Goal: Information Seeking & Learning: Check status

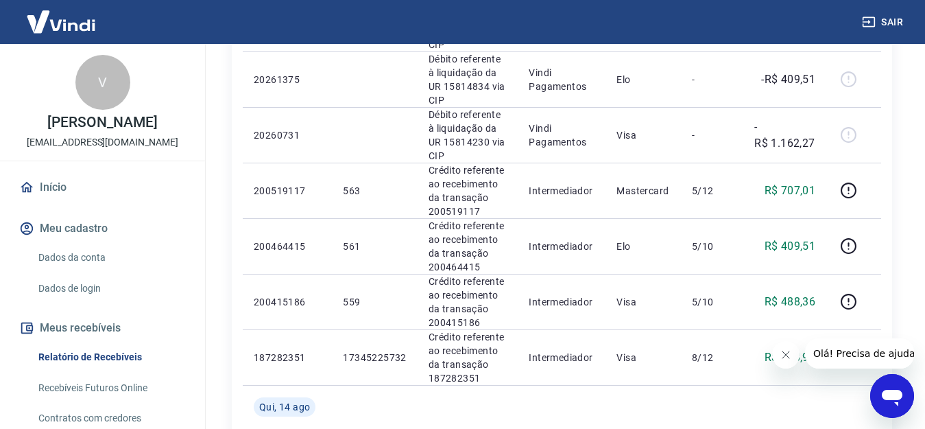
scroll to position [1303, 0]
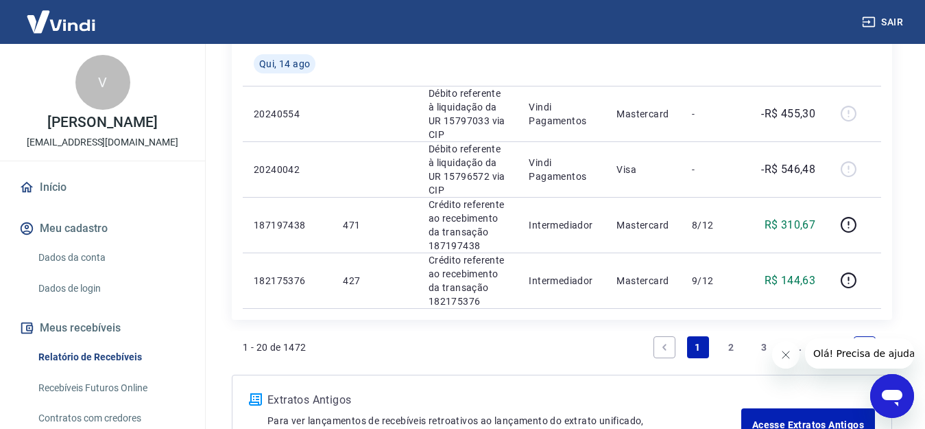
click at [732, 336] on link "2" at bounding box center [731, 347] width 22 height 22
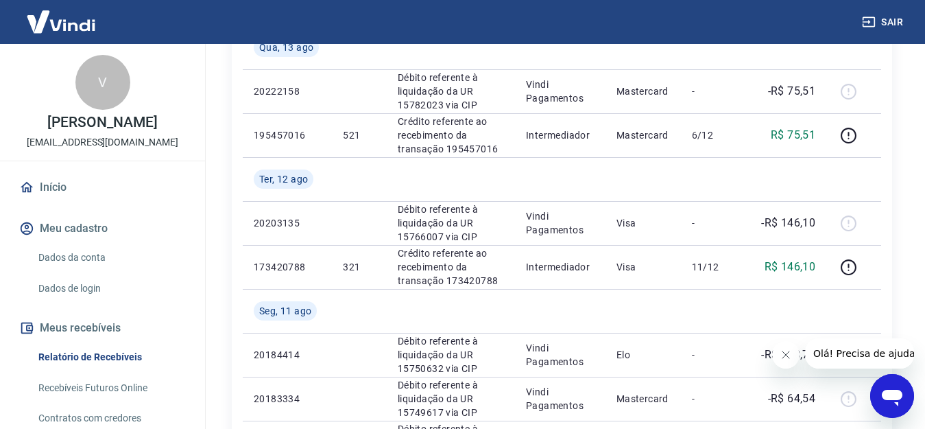
scroll to position [274, 0]
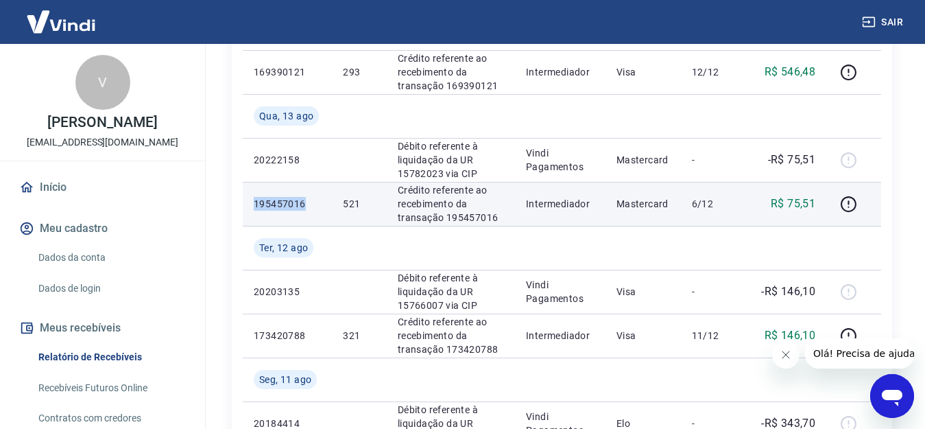
drag, startPoint x: 303, startPoint y: 201, endPoint x: 268, endPoint y: 208, distance: 35.8
click at [255, 208] on p "195457016" at bounding box center [287, 204] width 67 height 14
copy p "195457016"
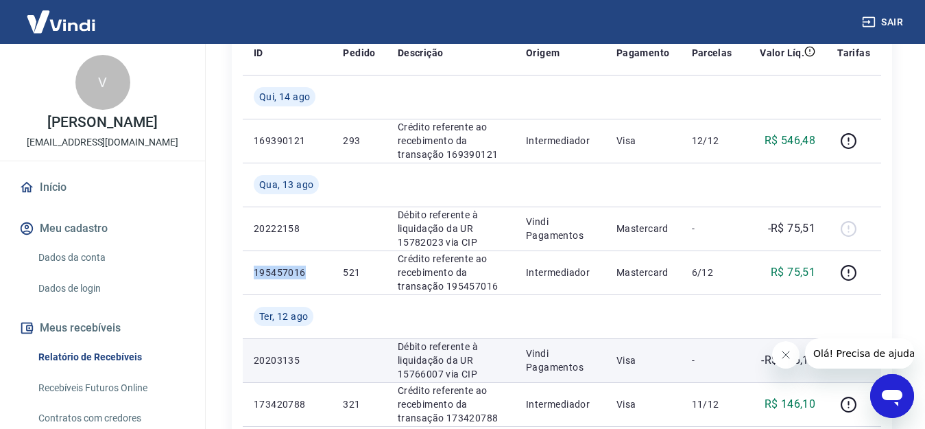
scroll to position [137, 0]
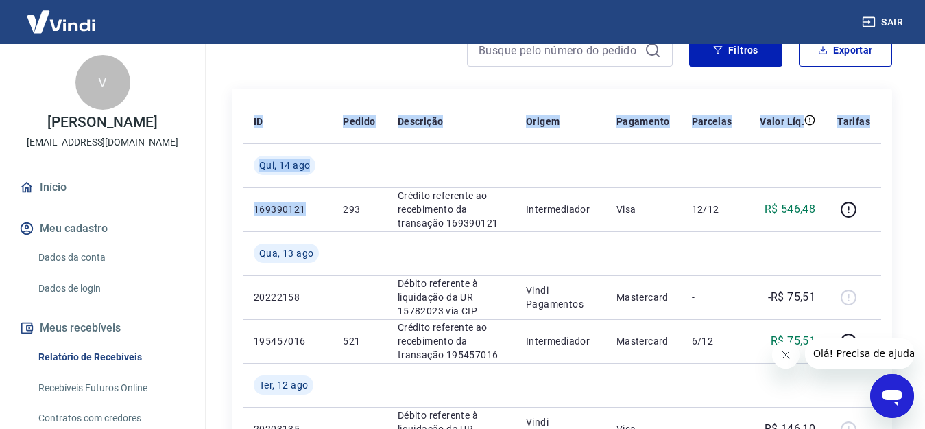
drag, startPoint x: 307, startPoint y: 213, endPoint x: 239, endPoint y: 217, distance: 68.0
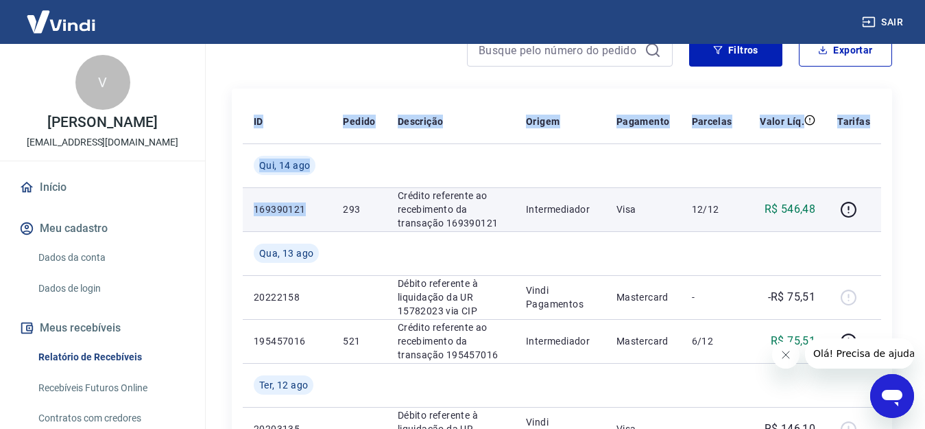
drag, startPoint x: 301, startPoint y: 222, endPoint x: 315, endPoint y: 225, distance: 14.1
click at [302, 222] on td "169390121" at bounding box center [287, 209] width 89 height 44
click at [331, 222] on td "169390121" at bounding box center [287, 209] width 89 height 44
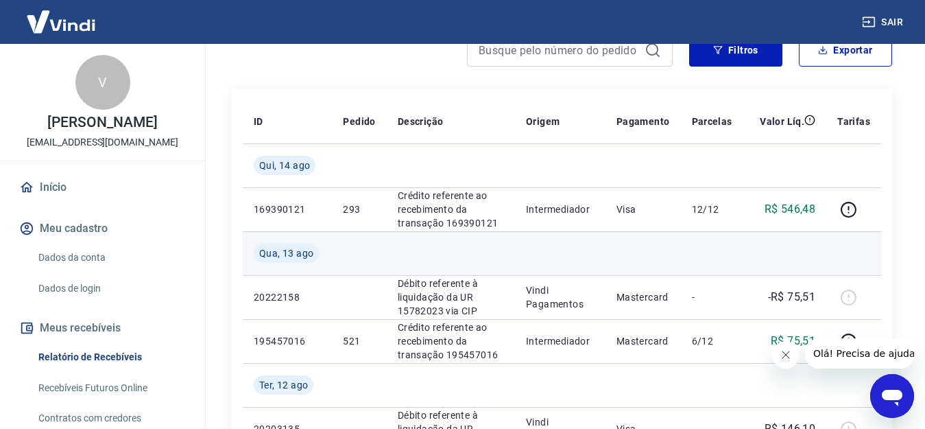
click at [335, 270] on td at bounding box center [359, 253] width 54 height 44
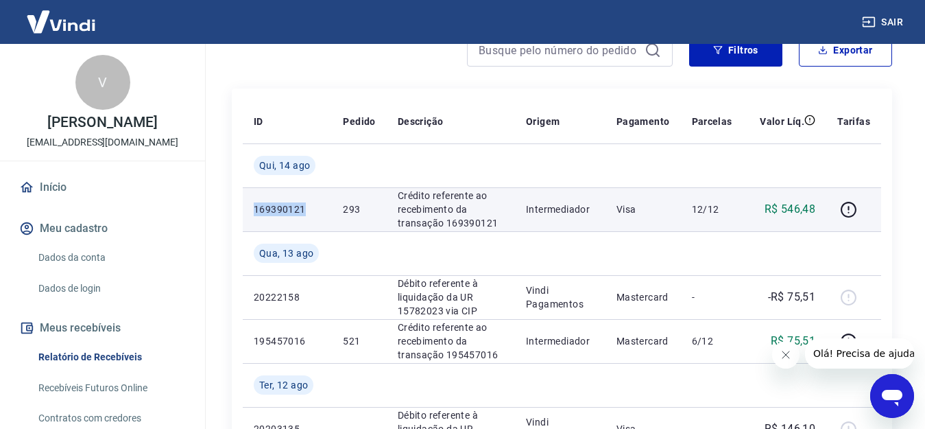
drag, startPoint x: 307, startPoint y: 208, endPoint x: 256, endPoint y: 207, distance: 50.1
click at [256, 207] on p "169390121" at bounding box center [287, 209] width 67 height 14
copy p "169390121"
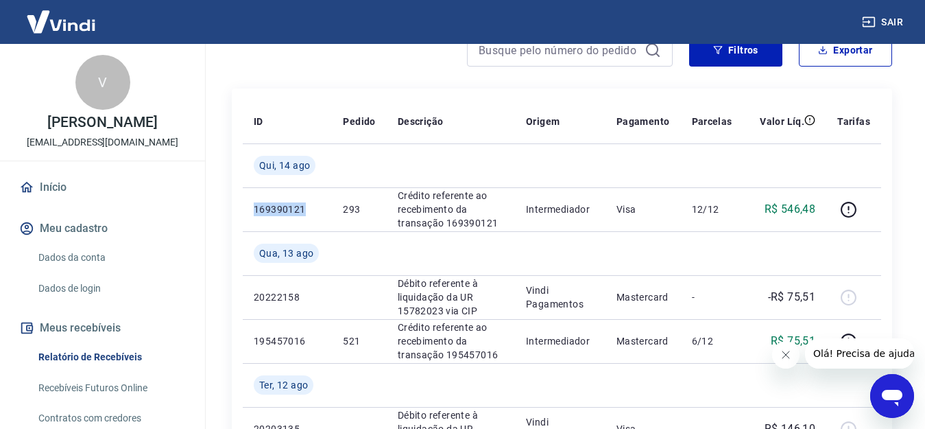
scroll to position [206, 0]
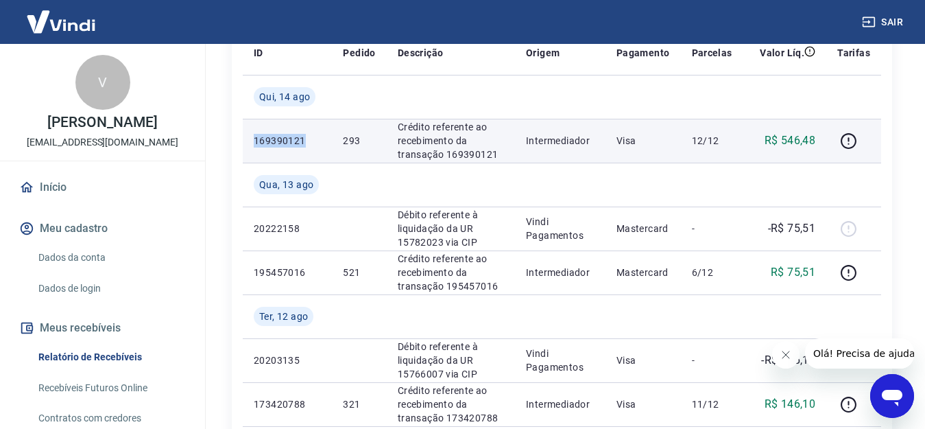
copy p "169390121"
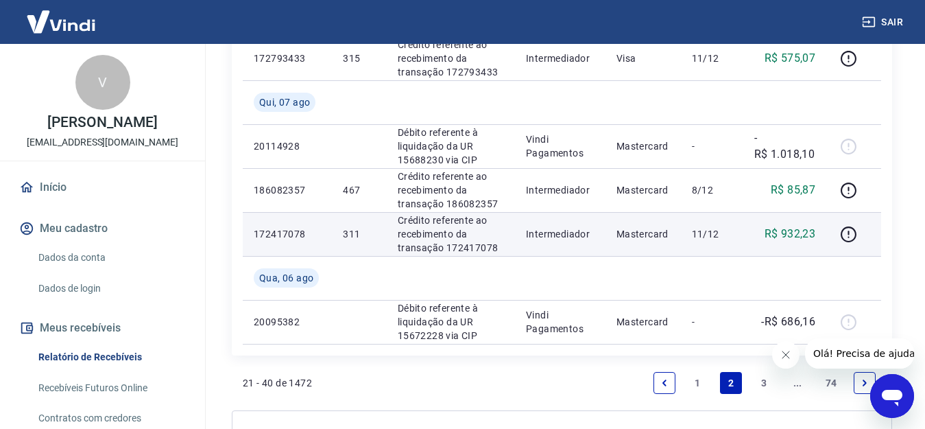
scroll to position [1303, 0]
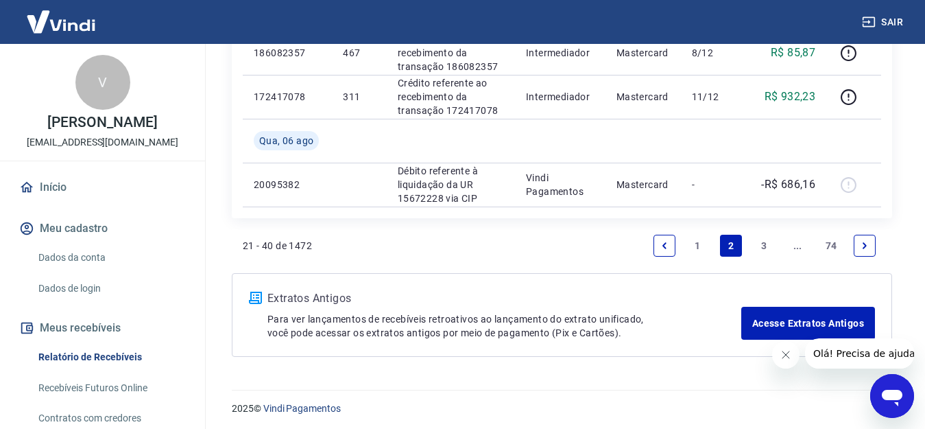
click at [695, 243] on link "1" at bounding box center [698, 246] width 22 height 22
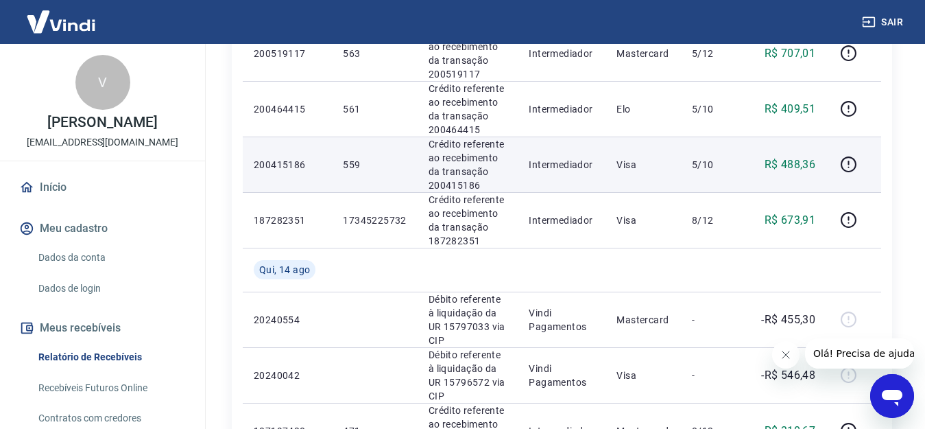
scroll to position [1234, 0]
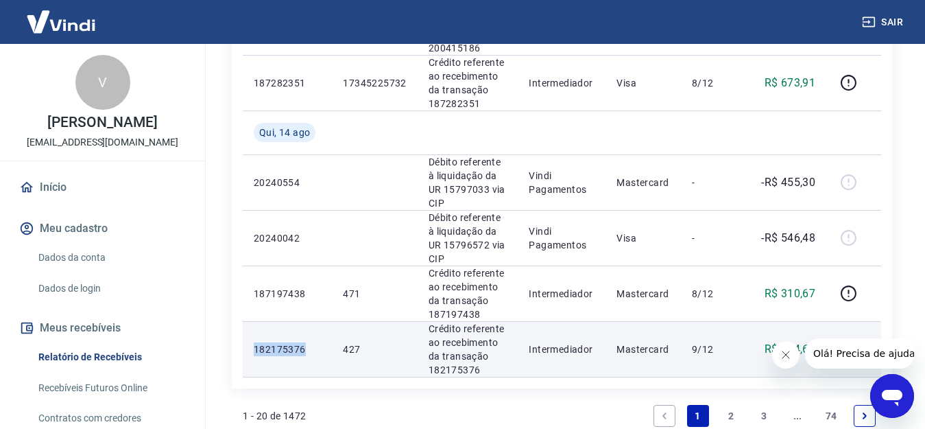
drag, startPoint x: 308, startPoint y: 243, endPoint x: 256, endPoint y: 250, distance: 52.6
click at [256, 342] on p "182175376" at bounding box center [287, 349] width 67 height 14
copy p "182175376"
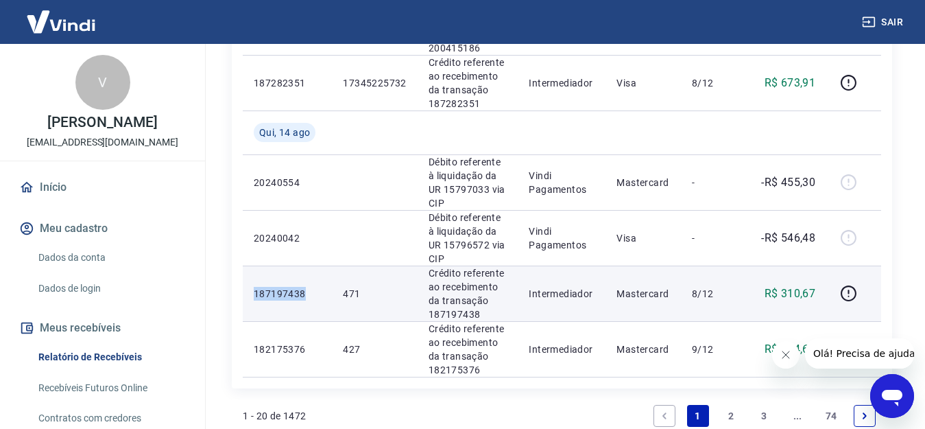
drag, startPoint x: 306, startPoint y: 187, endPoint x: 256, endPoint y: 189, distance: 49.5
click at [256, 287] on p "187197438" at bounding box center [287, 294] width 67 height 14
copy p "187197438"
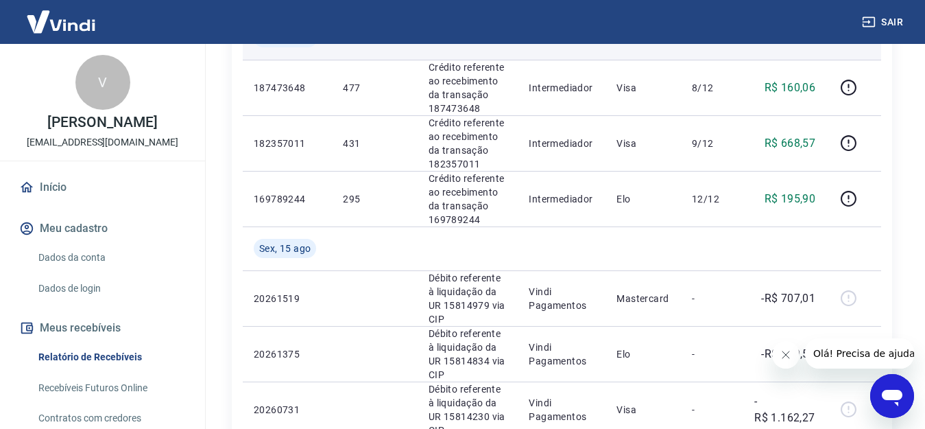
scroll to position [617, 0]
